Goal: Task Accomplishment & Management: Manage account settings

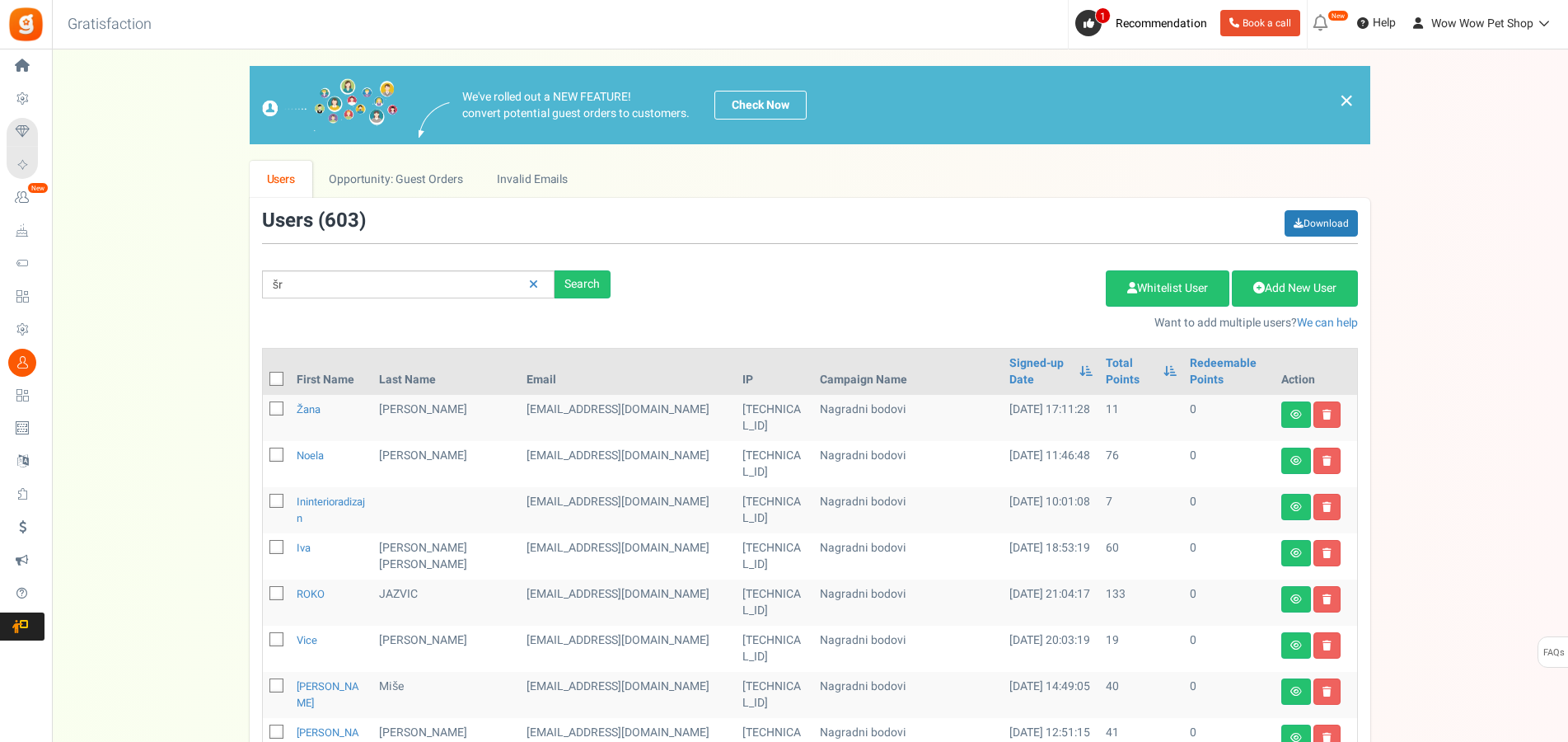
type input "š"
type input "prgomet"
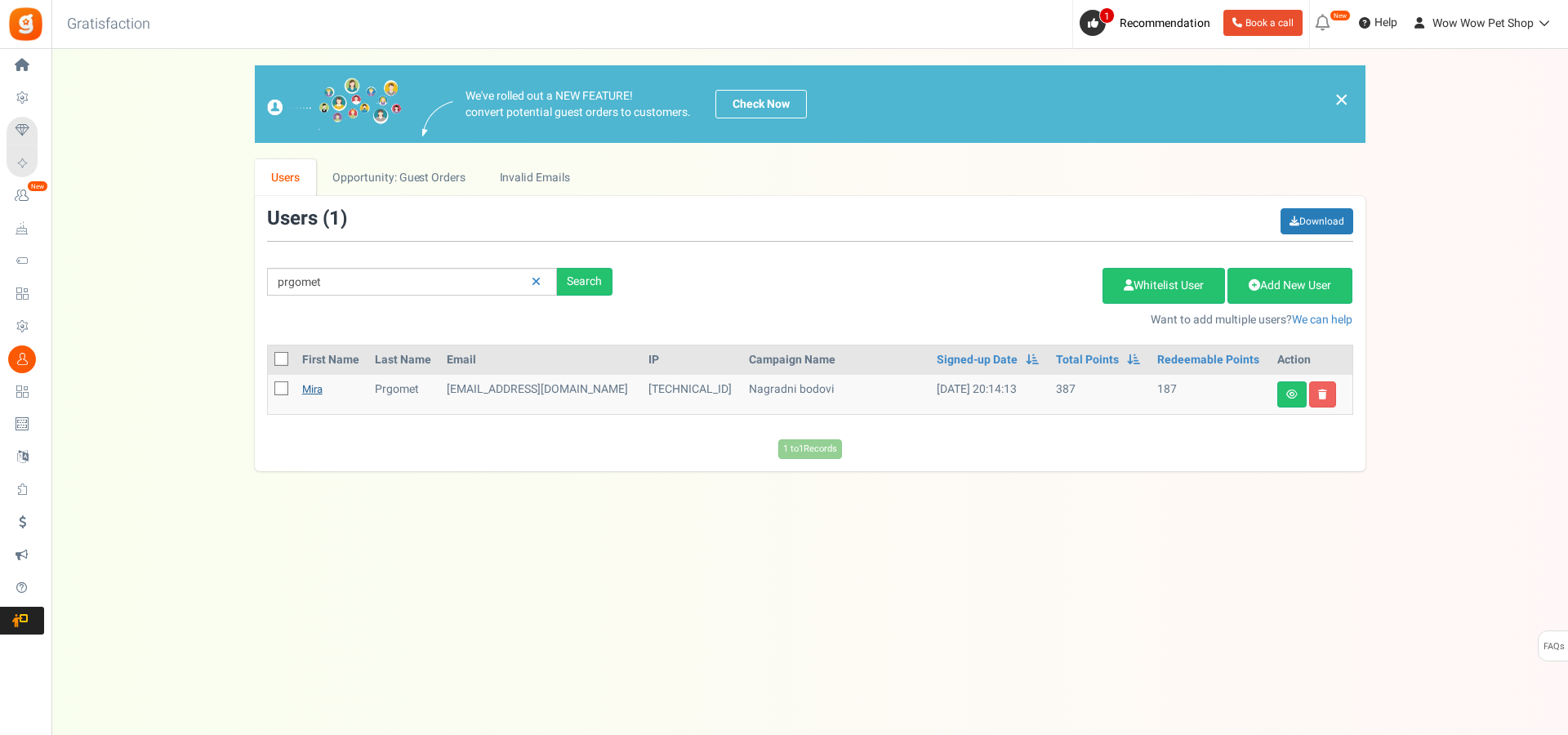
click at [322, 393] on link "Mira" at bounding box center [312, 389] width 20 height 15
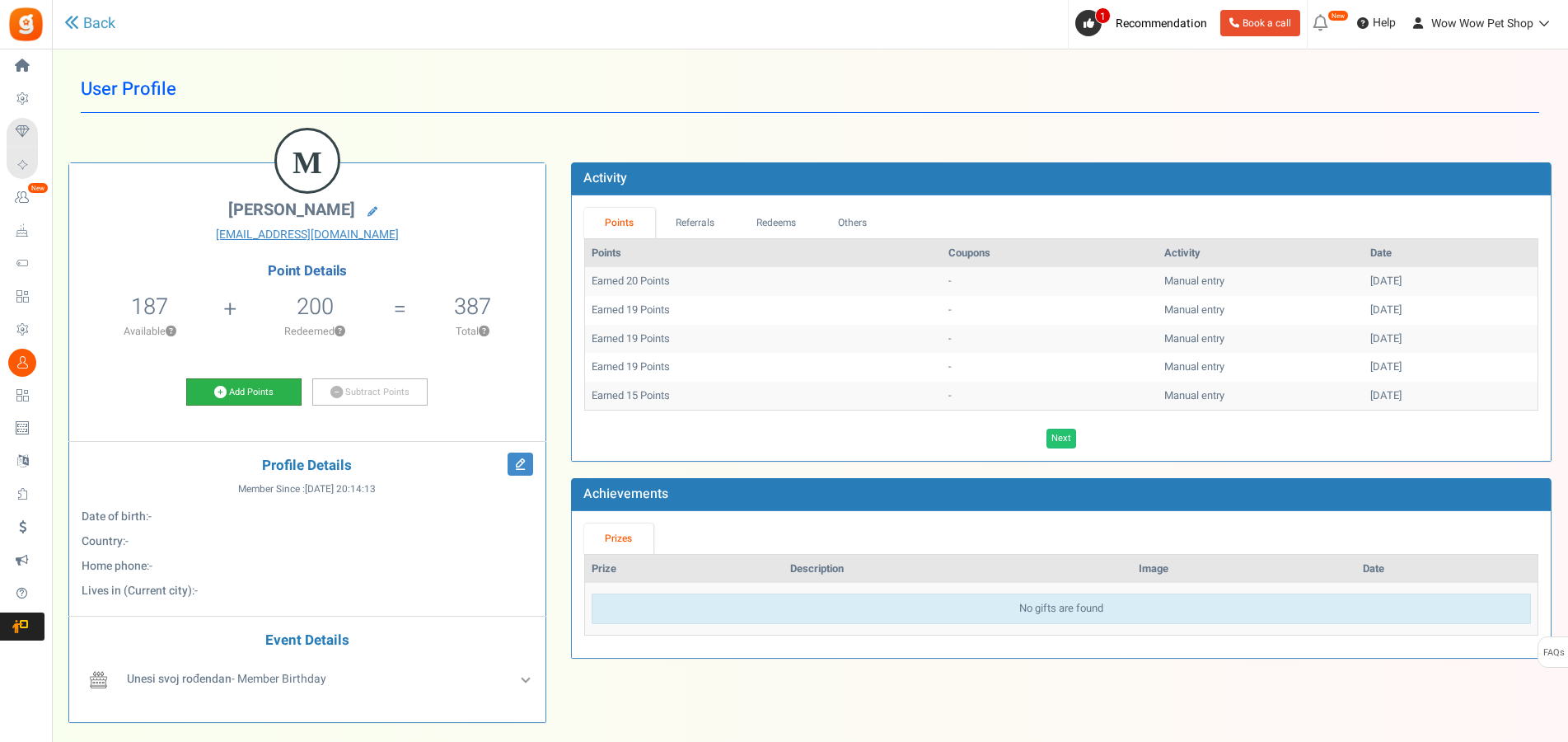
click at [252, 397] on link "Add Points" at bounding box center [243, 392] width 115 height 28
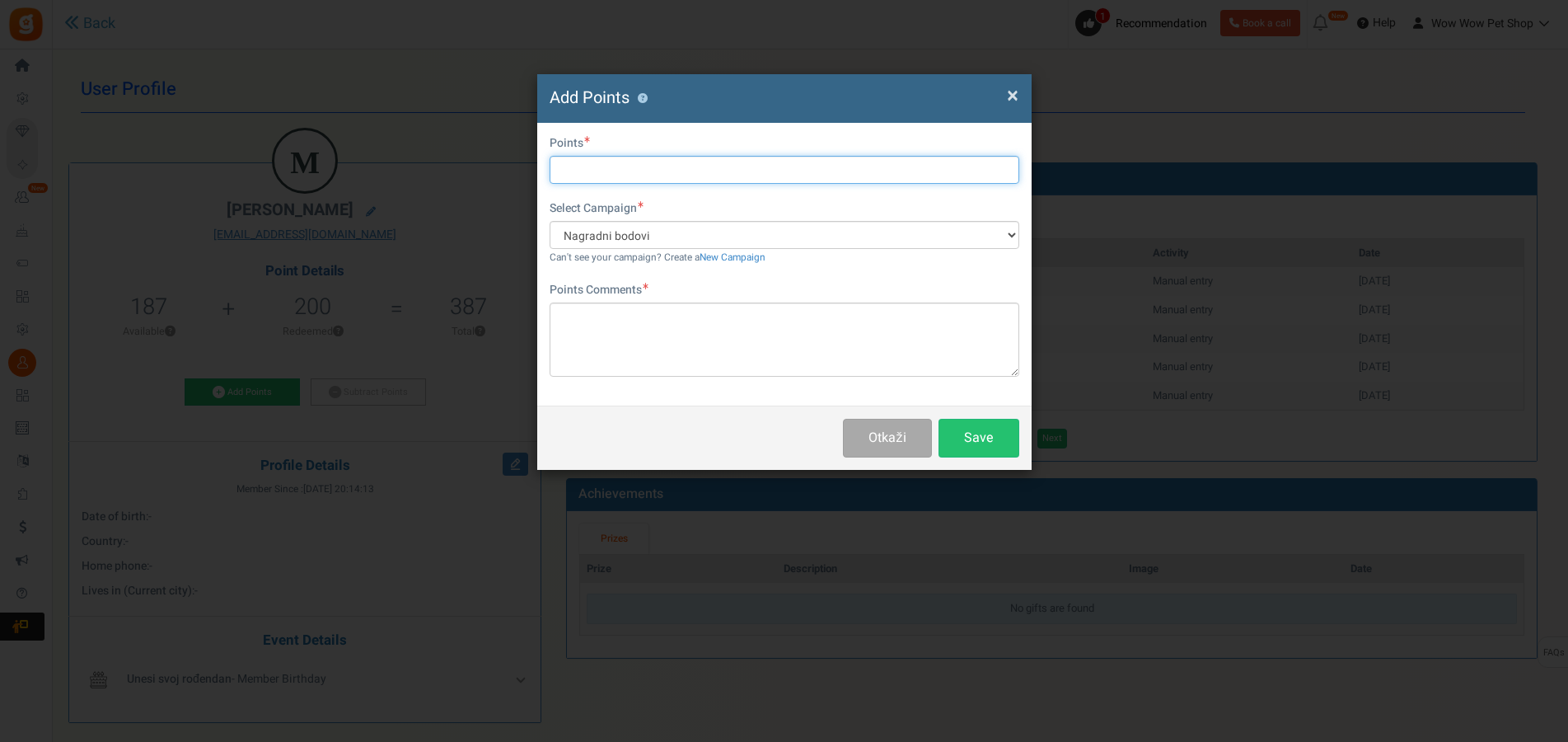
click at [644, 170] on input "text" at bounding box center [784, 170] width 470 height 28
type input "15"
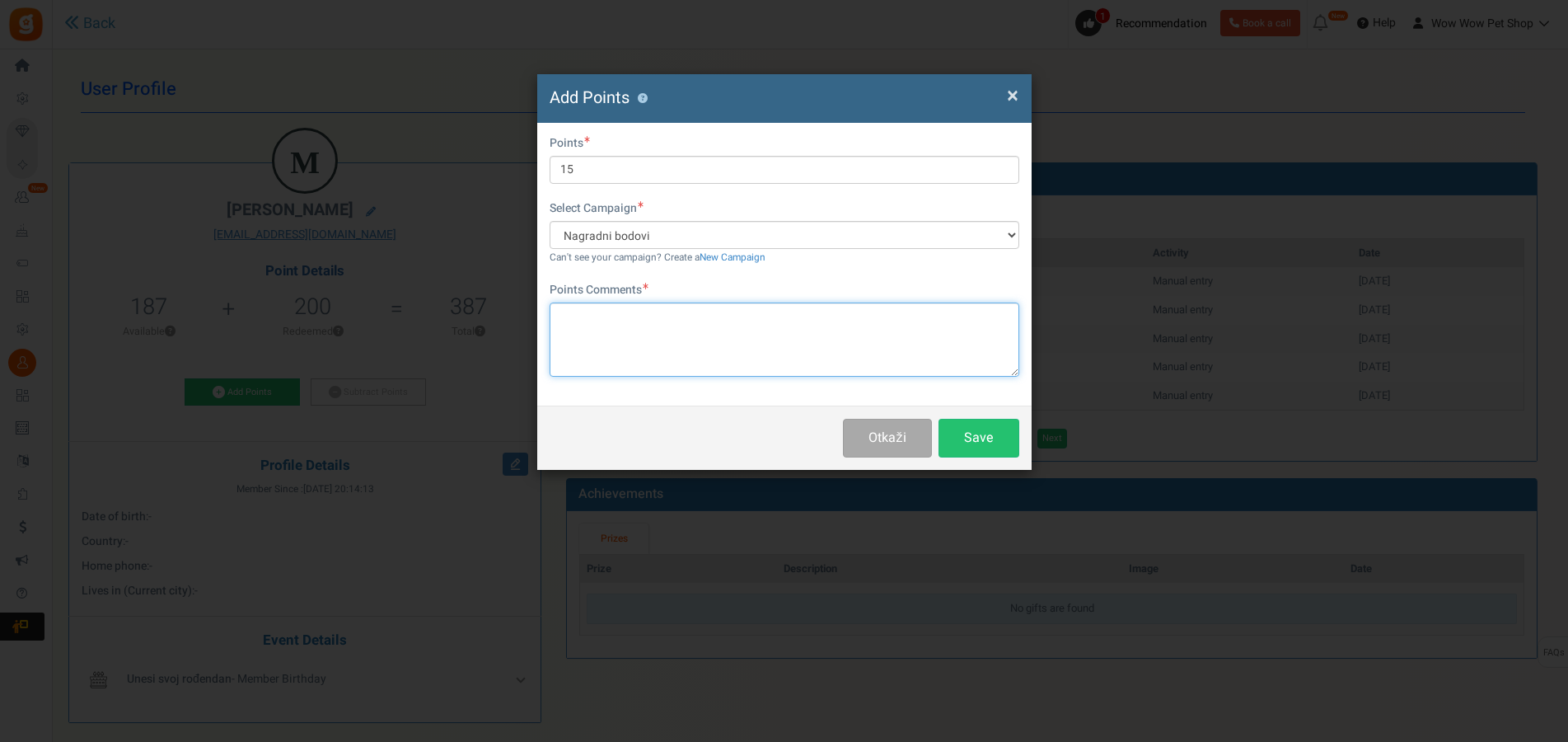
click at [664, 330] on textarea at bounding box center [784, 339] width 470 height 75
paste textarea "1557"
type textarea "Račun br. 1557"
click at [985, 446] on button "Save" at bounding box center [978, 438] width 80 height 39
